Goal: Find specific page/section: Find specific page/section

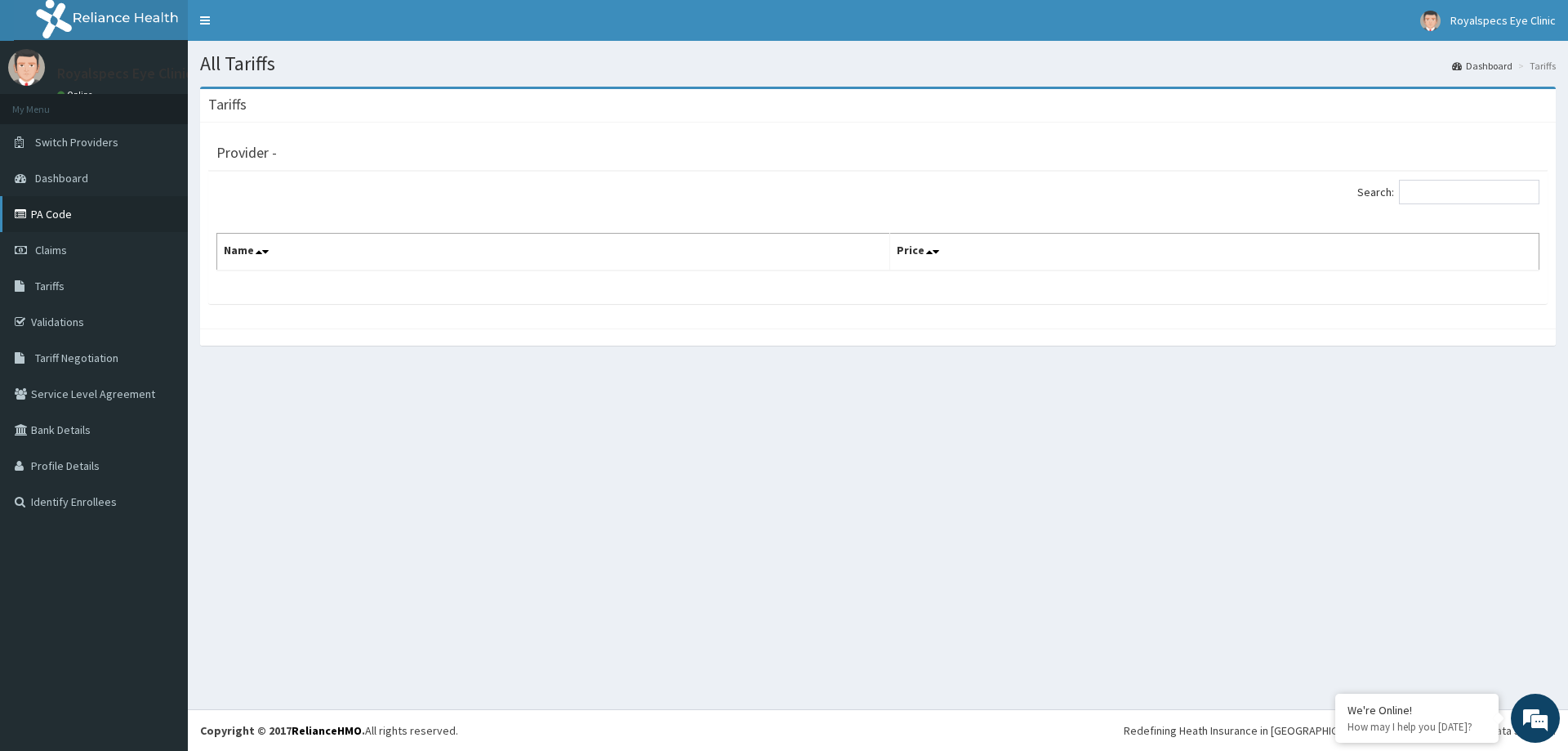
click at [33, 218] on link "PA Code" at bounding box center [94, 213] width 188 height 36
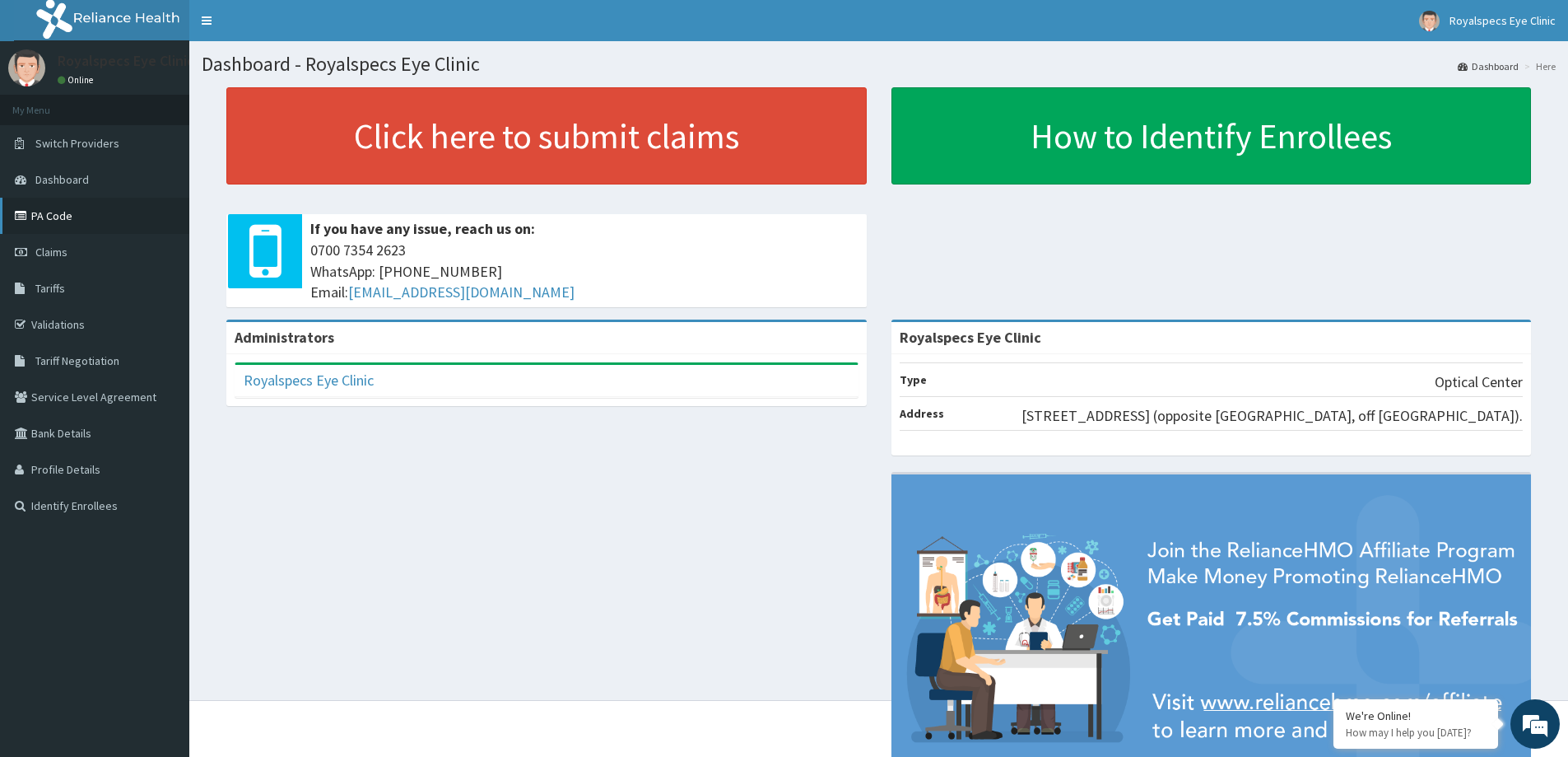
click at [32, 216] on link "PA Code" at bounding box center [95, 215] width 190 height 36
